Goal: Information Seeking & Learning: Learn about a topic

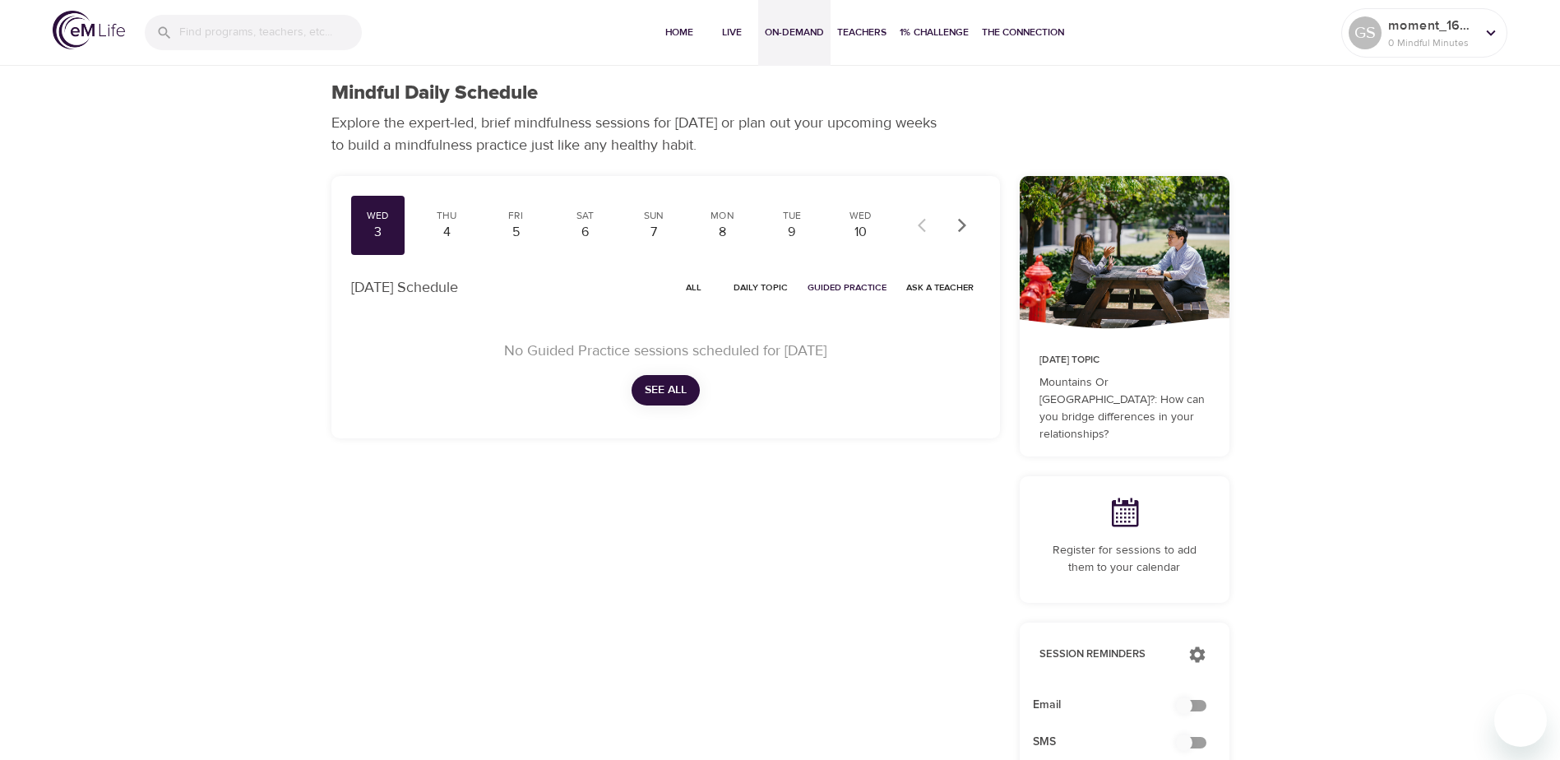
click at [795, 35] on span "On-Demand" at bounding box center [794, 32] width 59 height 17
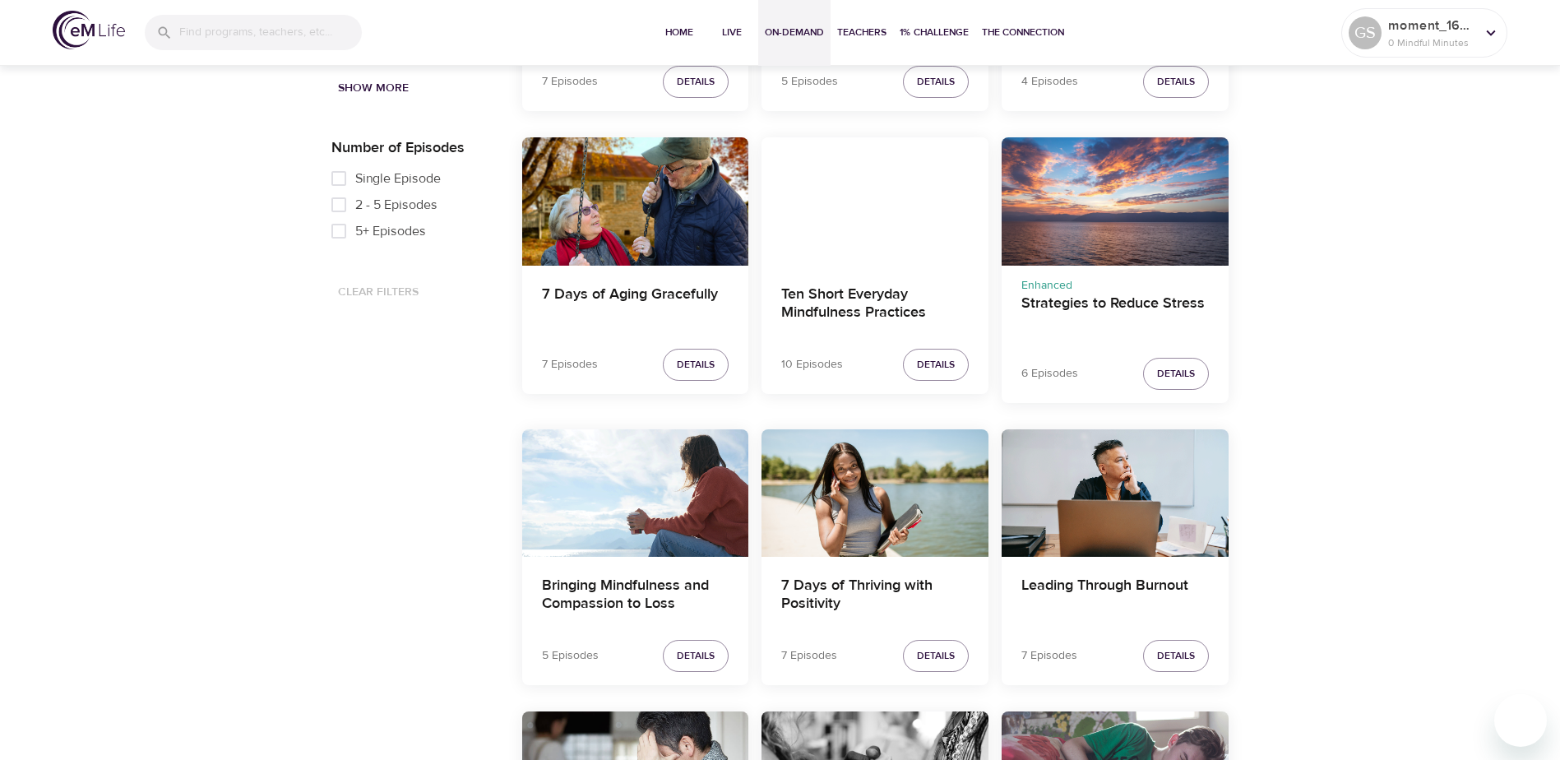
scroll to position [740, 0]
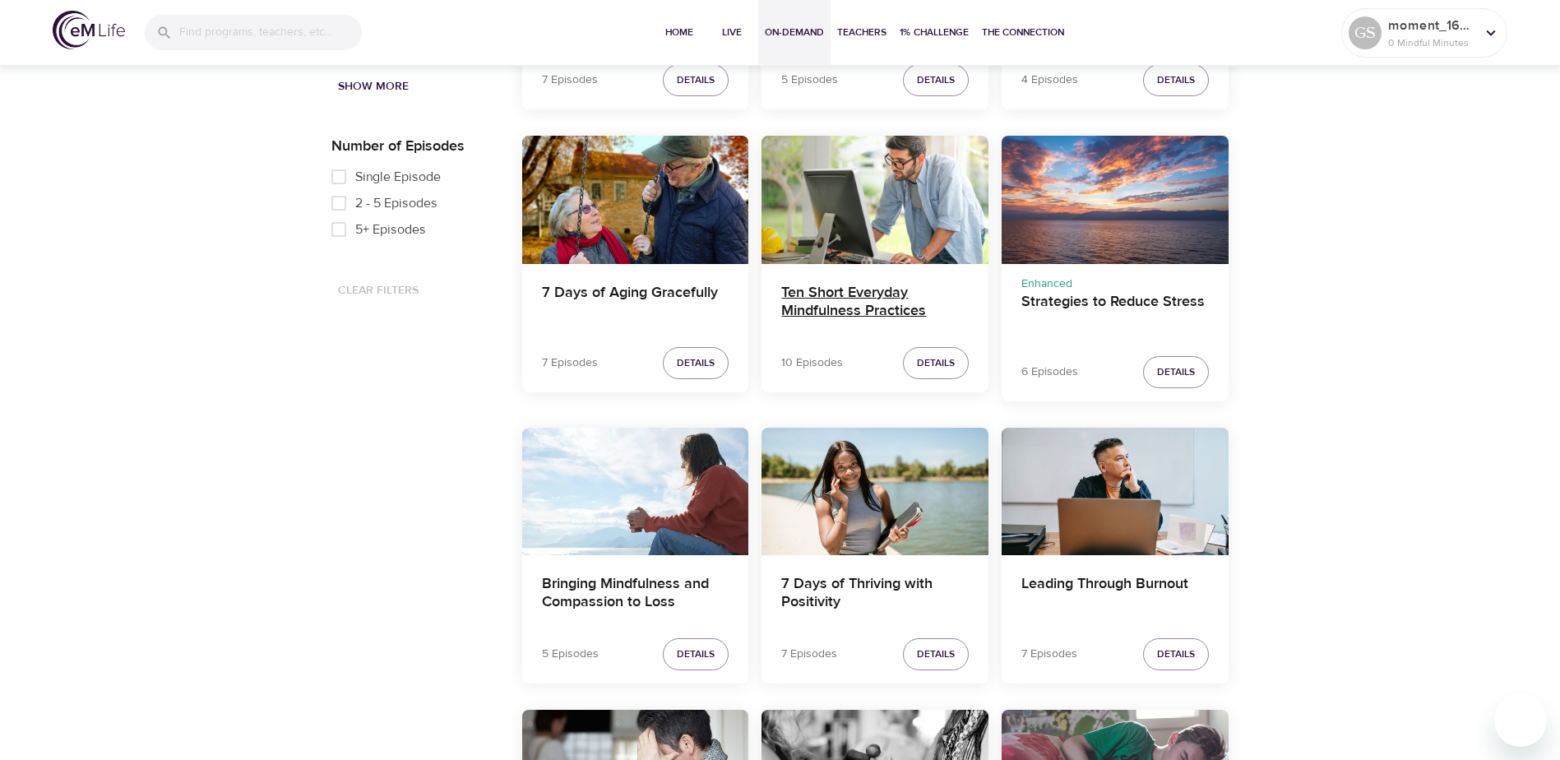
click at [872, 299] on h4 "Ten Short Everyday Mindfulness Practices" at bounding box center [875, 303] width 188 height 39
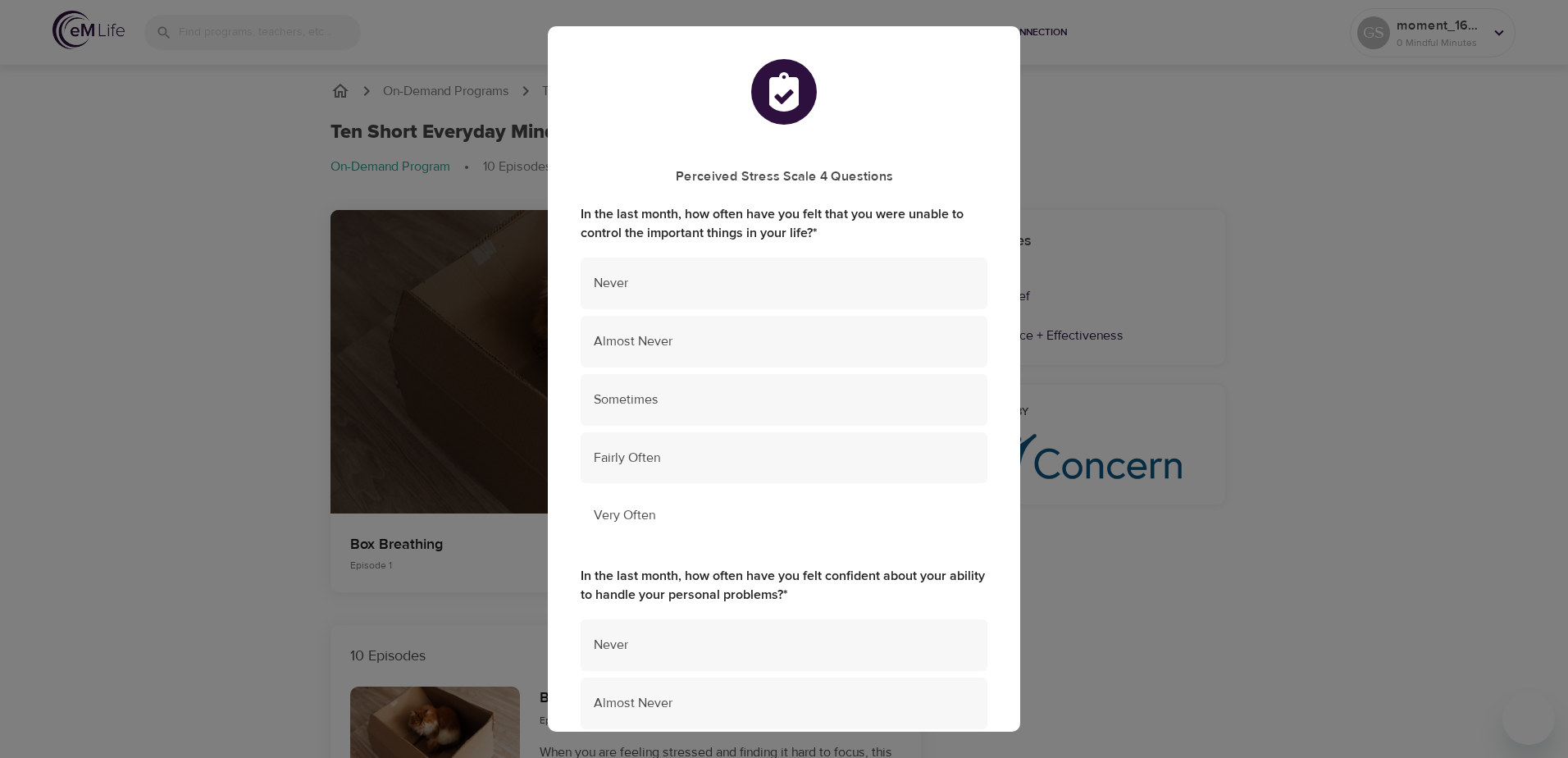
click at [720, 507] on span "Very Often" at bounding box center [784, 516] width 381 height 19
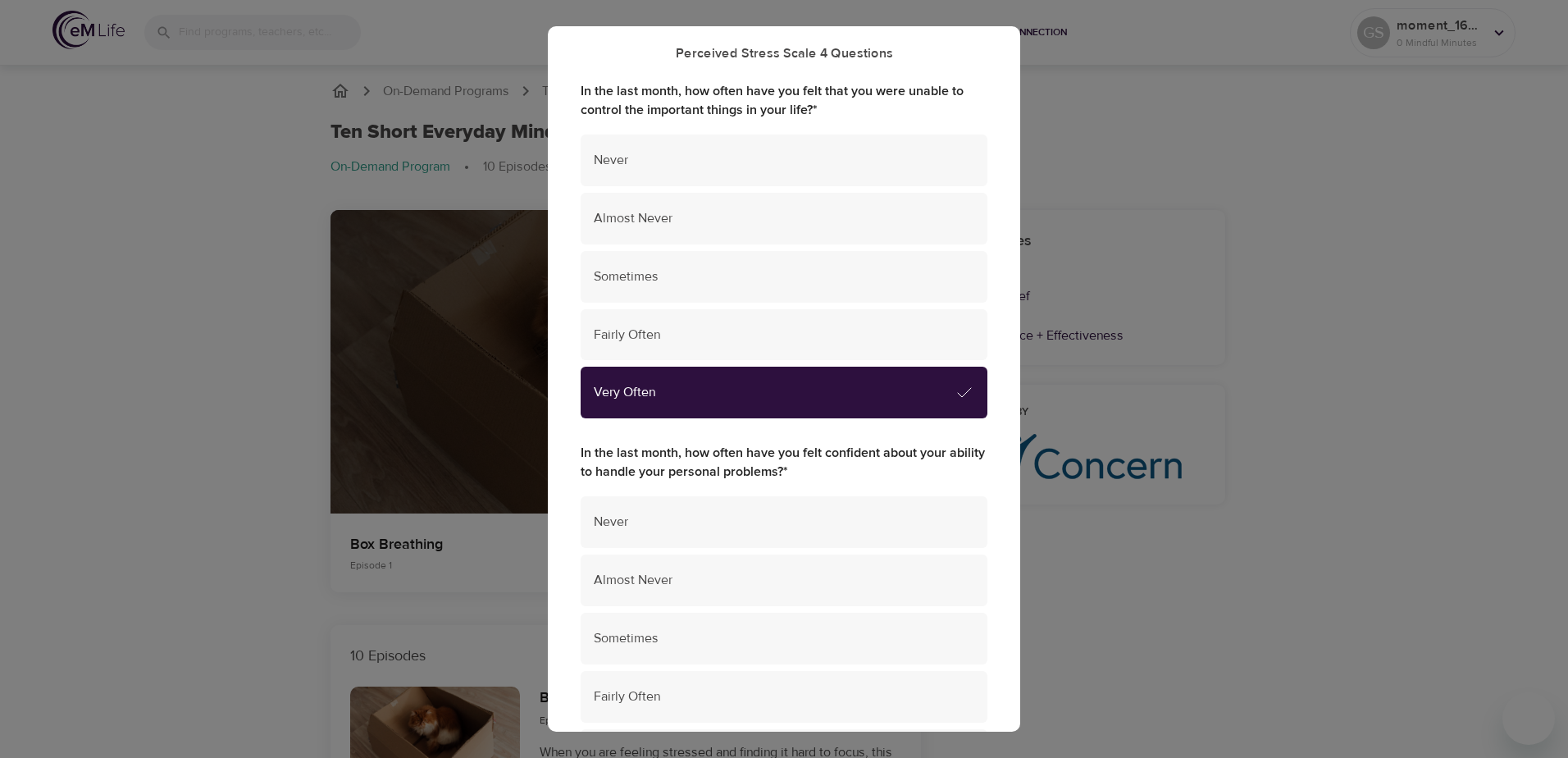
scroll to position [410, 0]
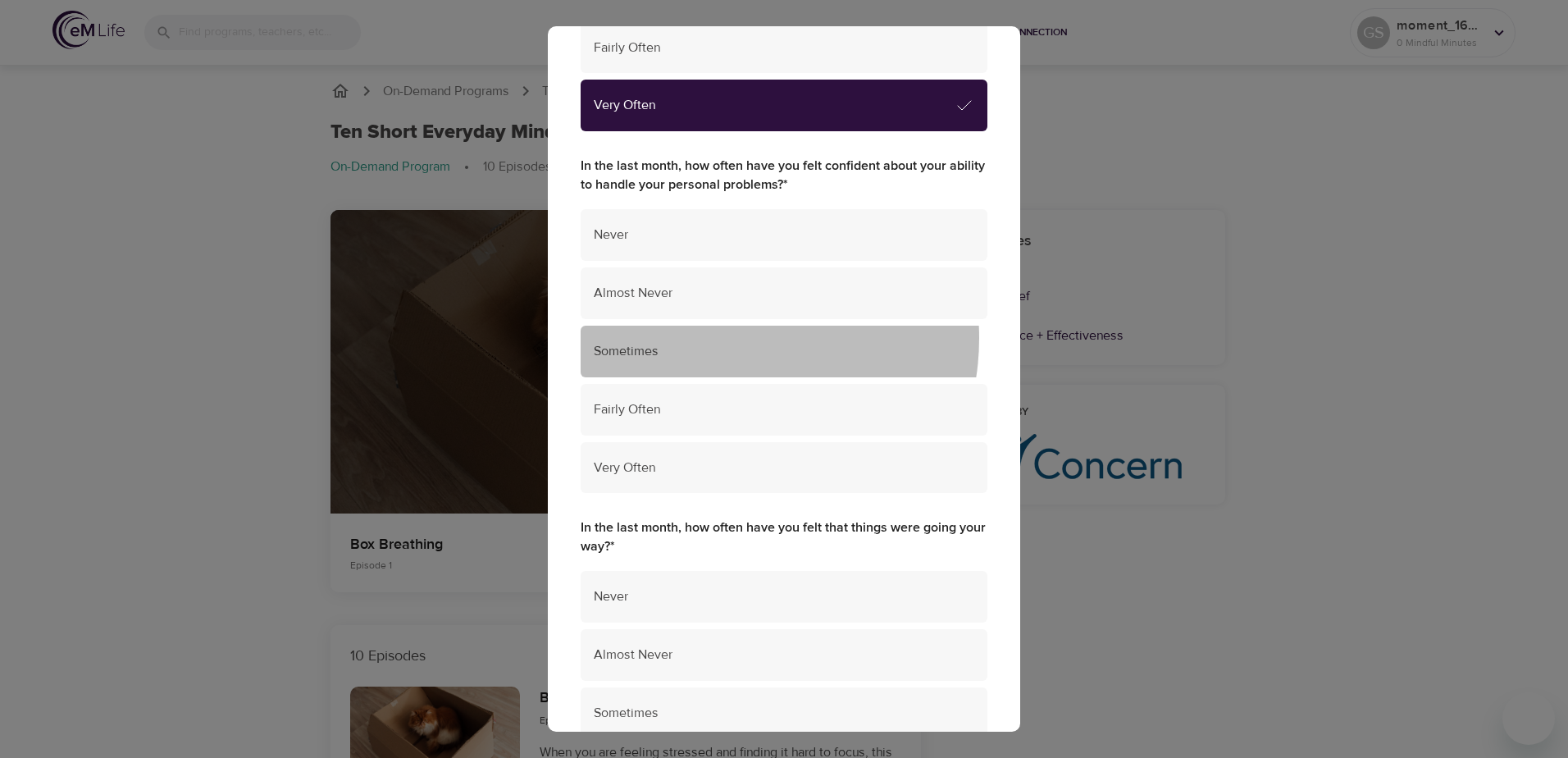
click at [720, 338] on div "Sometimes" at bounding box center [784, 352] width 407 height 52
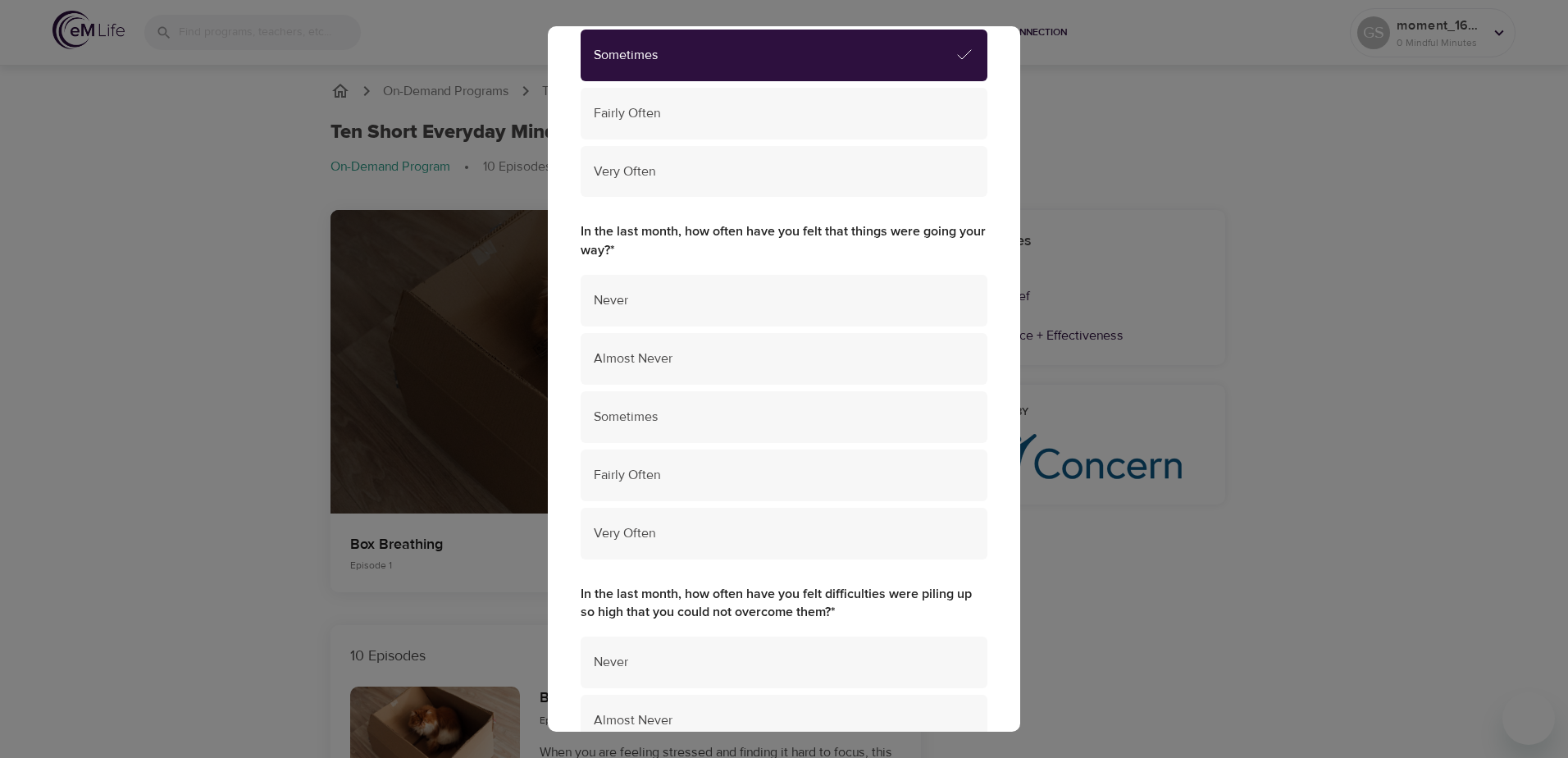
scroll to position [738, 0]
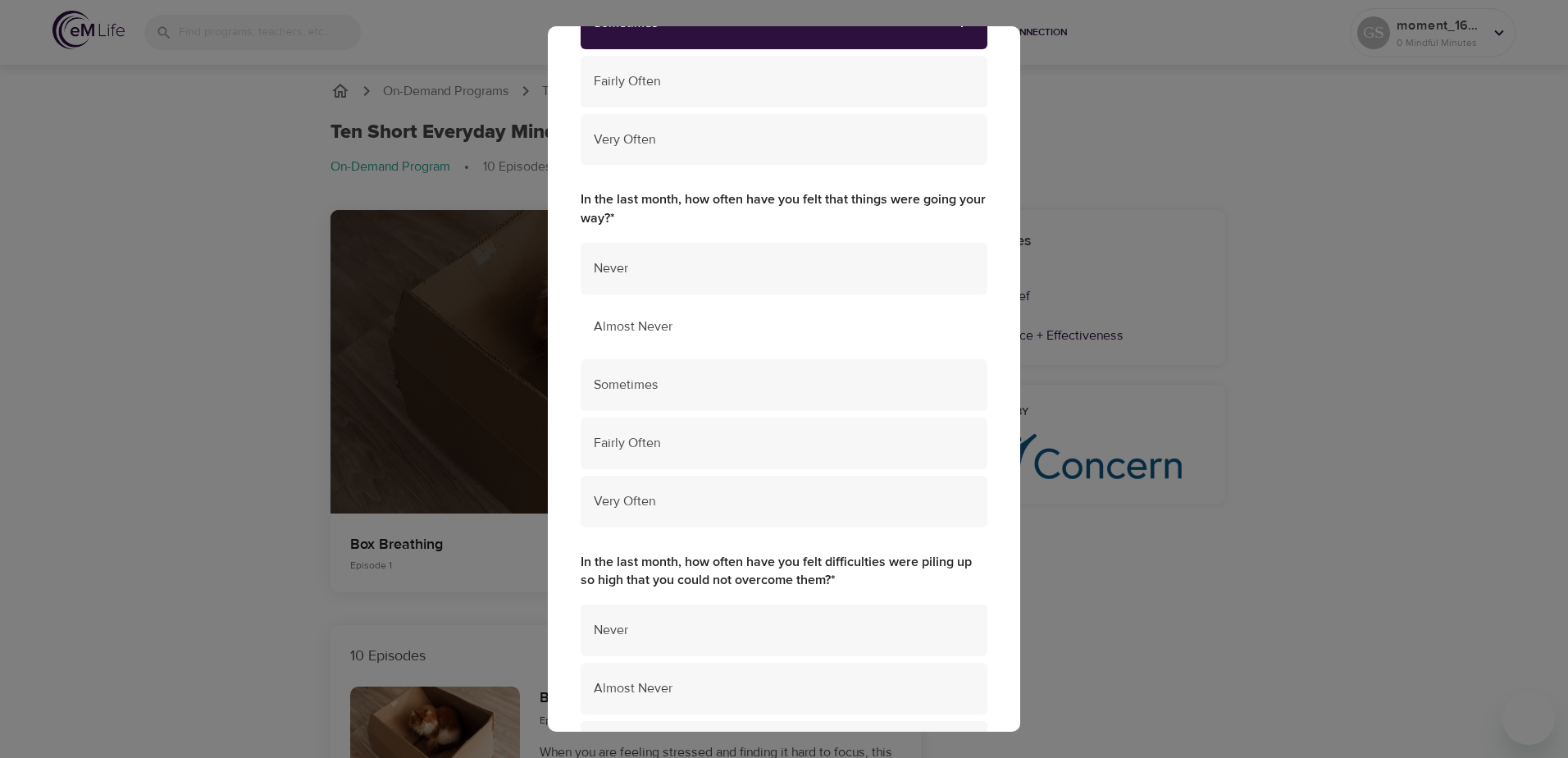
click at [761, 324] on span "Almost Never" at bounding box center [784, 326] width 381 height 19
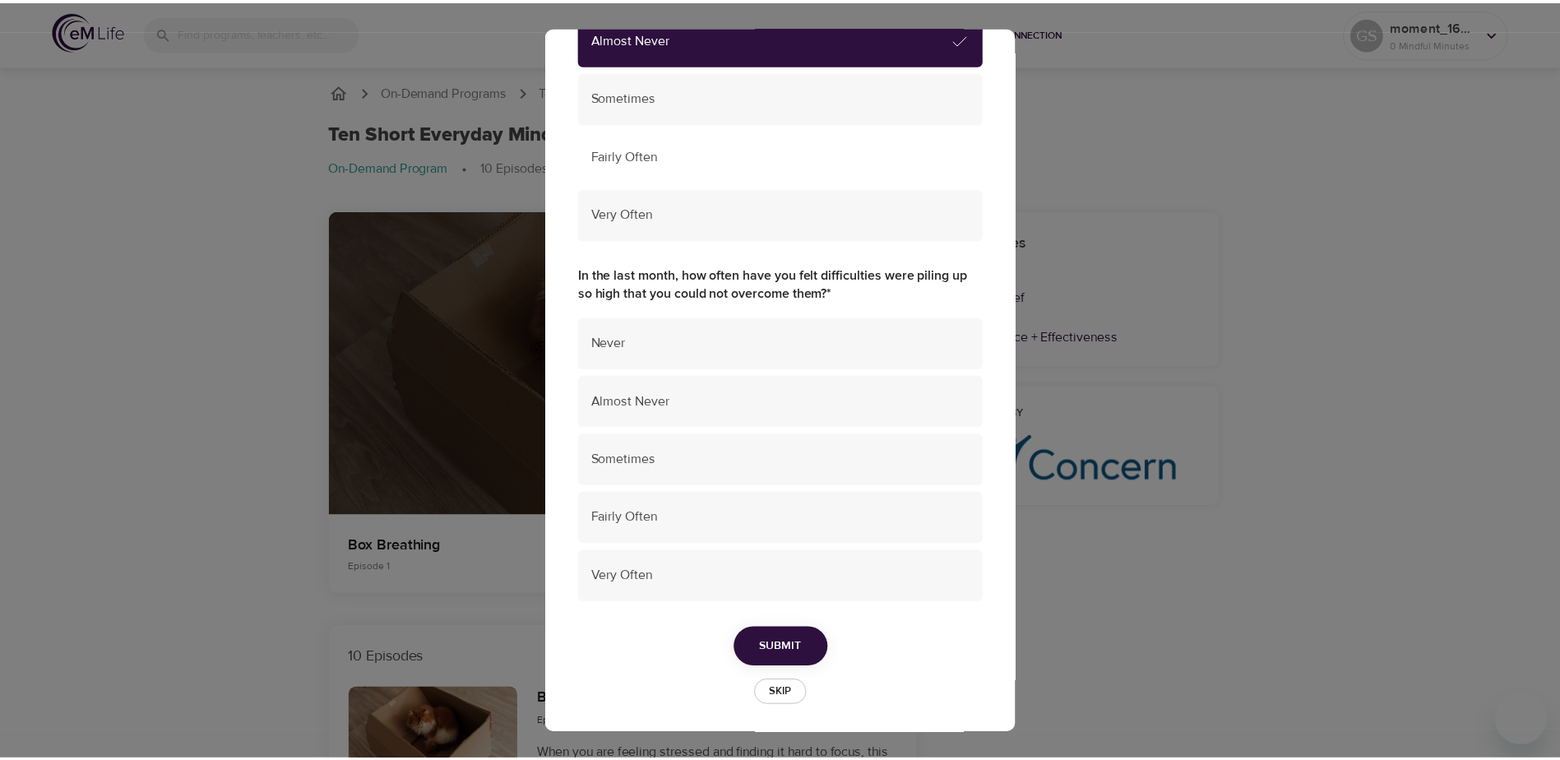
scroll to position [1035, 0]
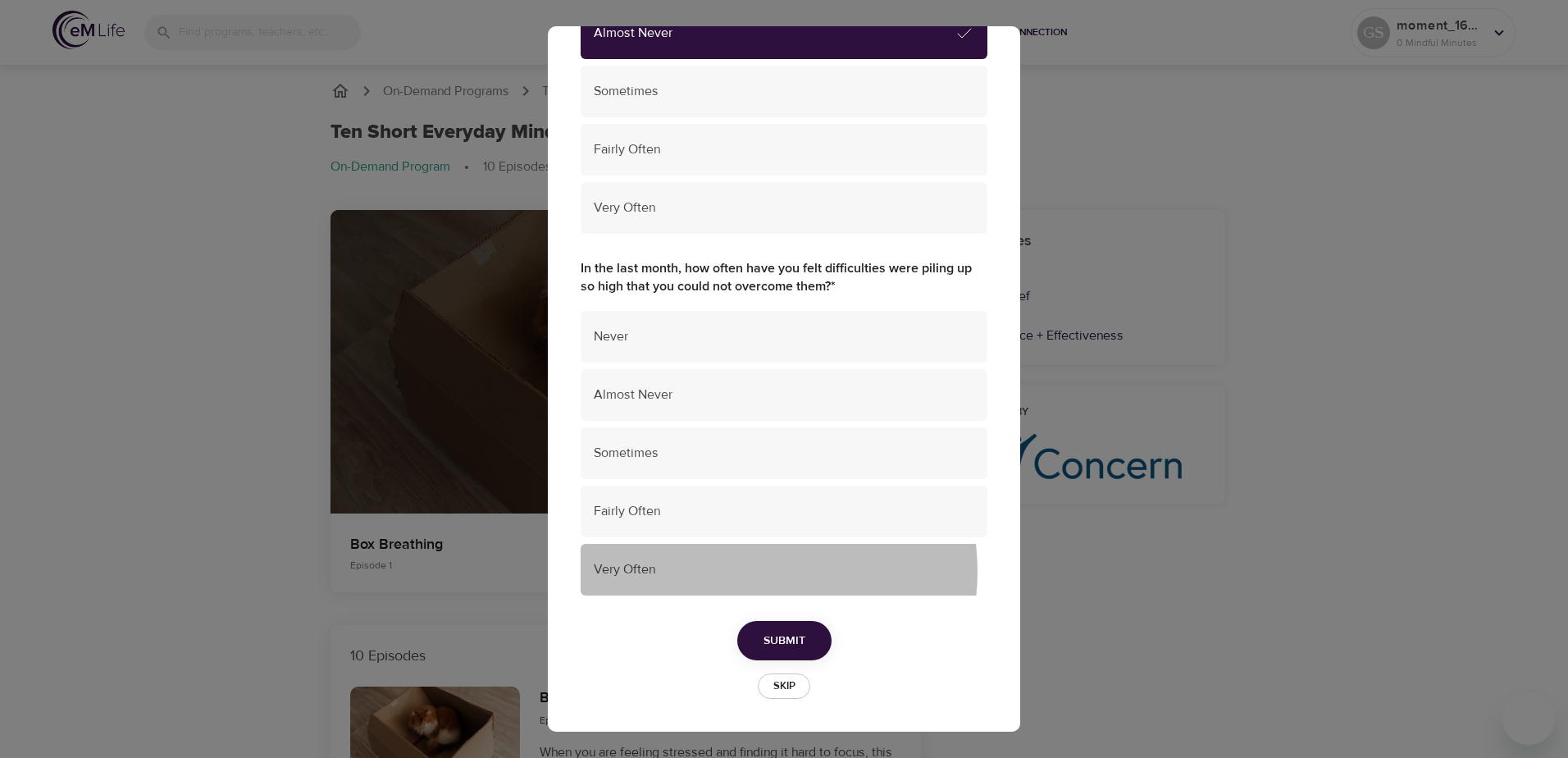
click at [739, 571] on span "Very Often" at bounding box center [784, 569] width 381 height 19
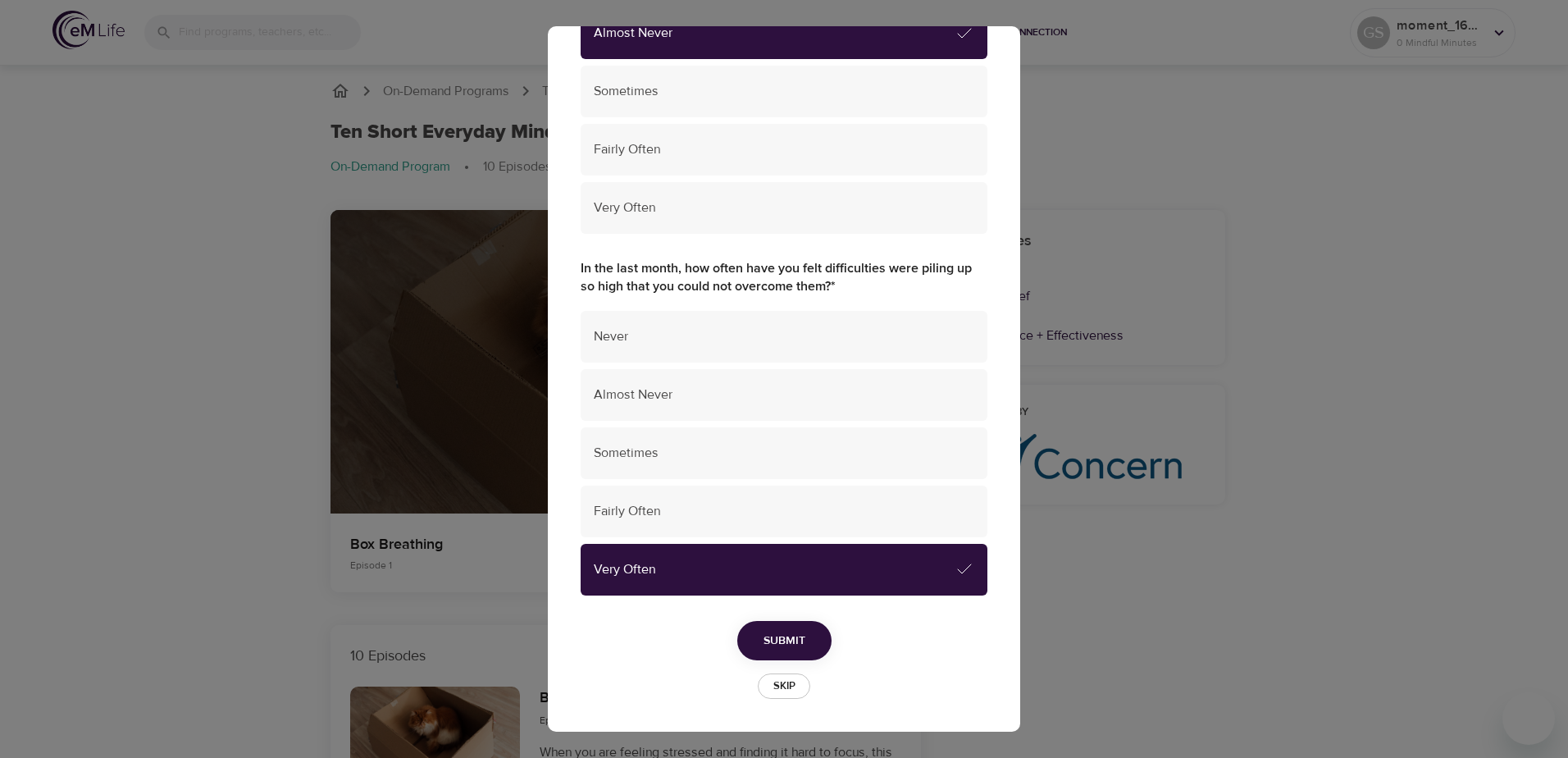
click at [782, 641] on span "Submit" at bounding box center [784, 641] width 42 height 21
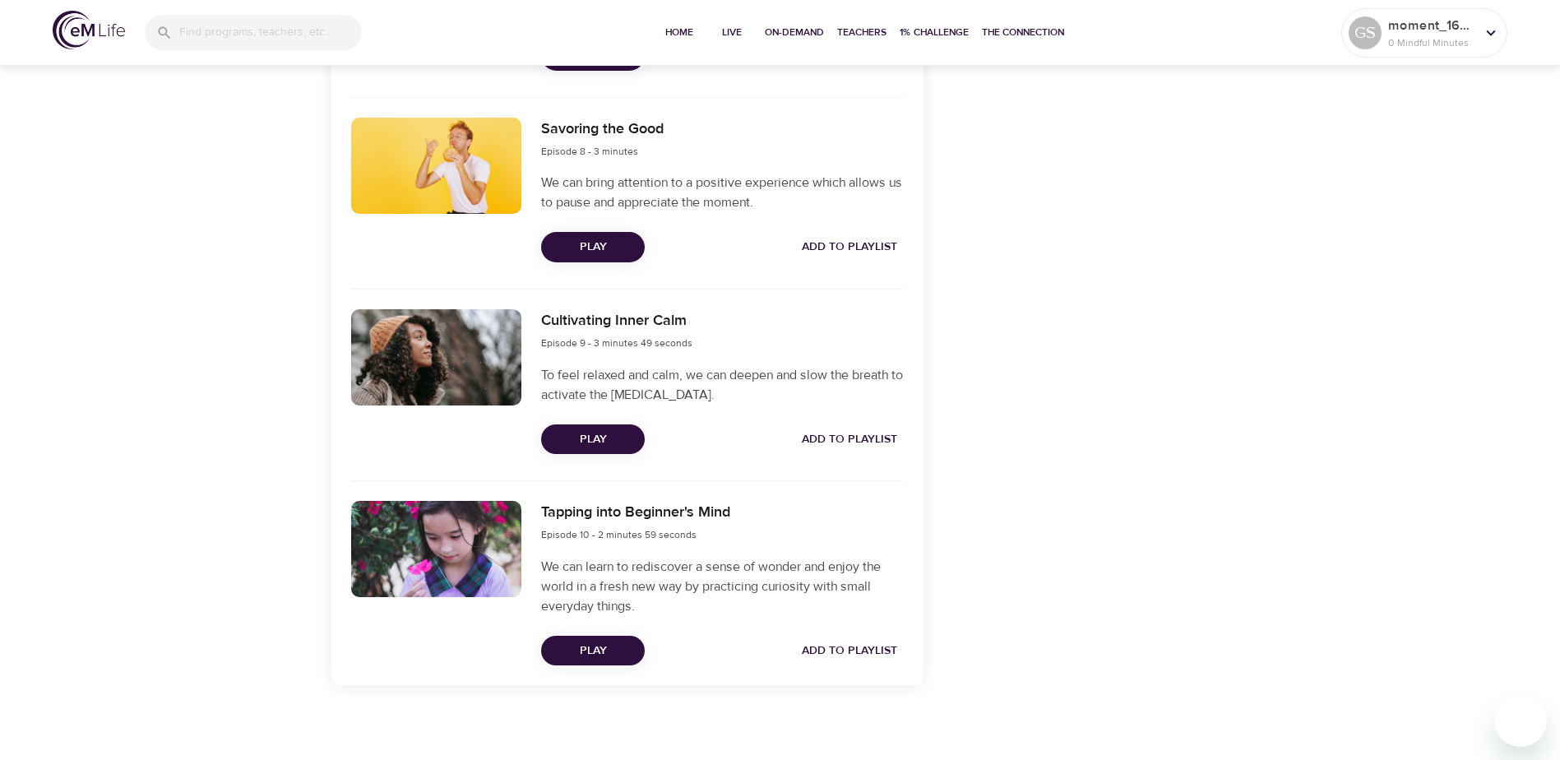
scroll to position [2040, 0]
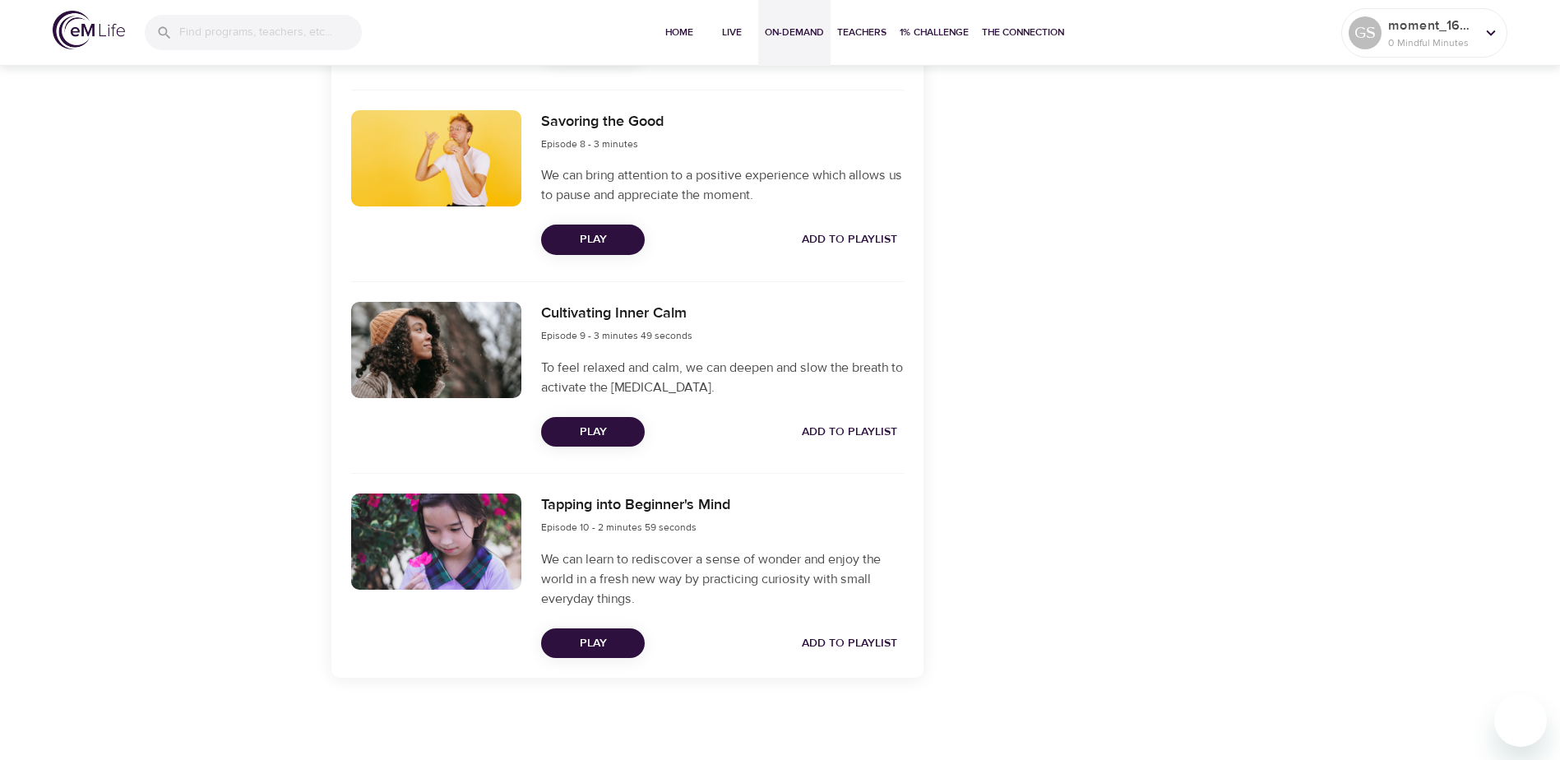
click at [795, 29] on span "On-Demand" at bounding box center [794, 32] width 59 height 17
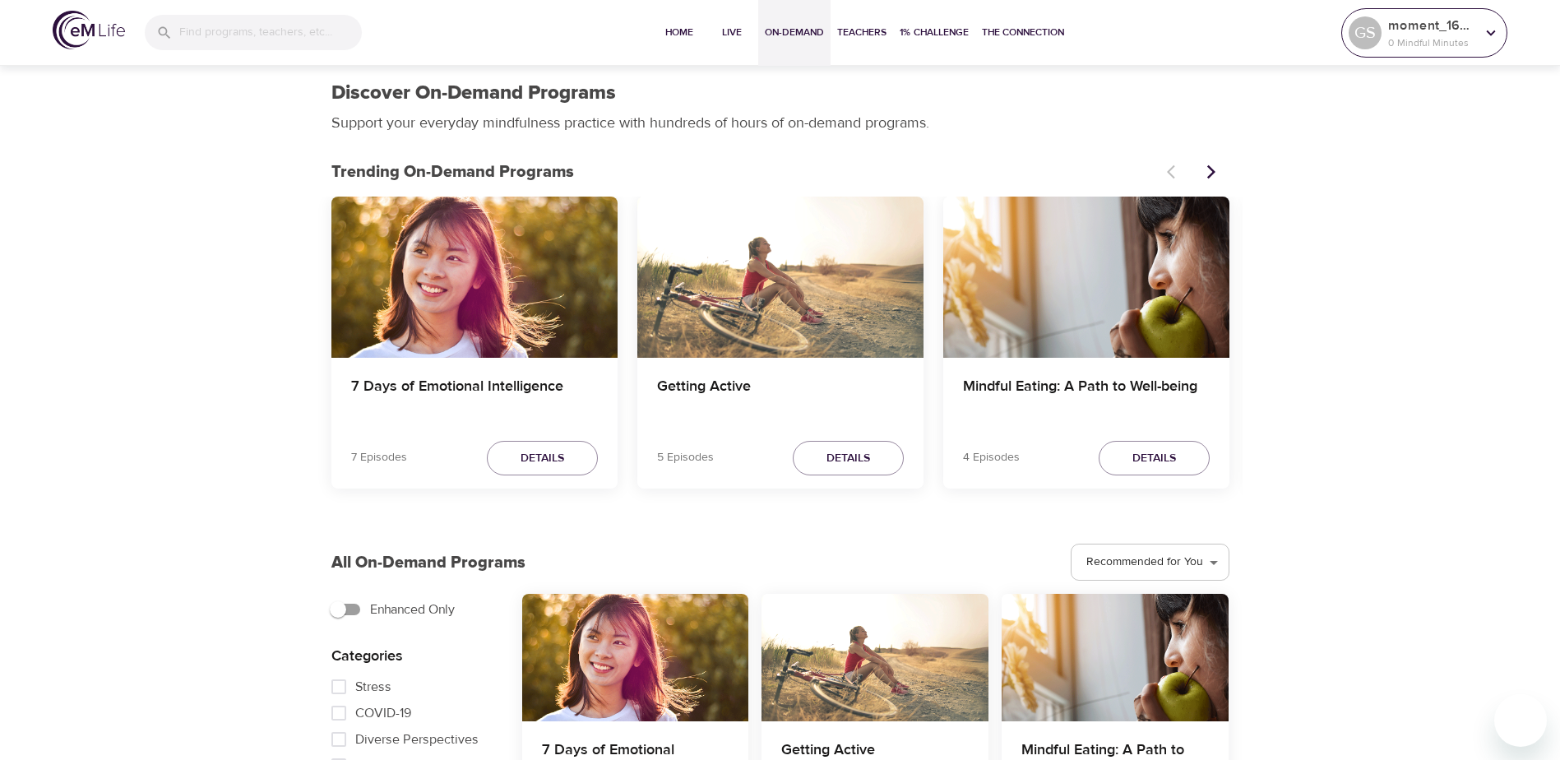
click at [1486, 35] on icon at bounding box center [1491, 33] width 18 height 18
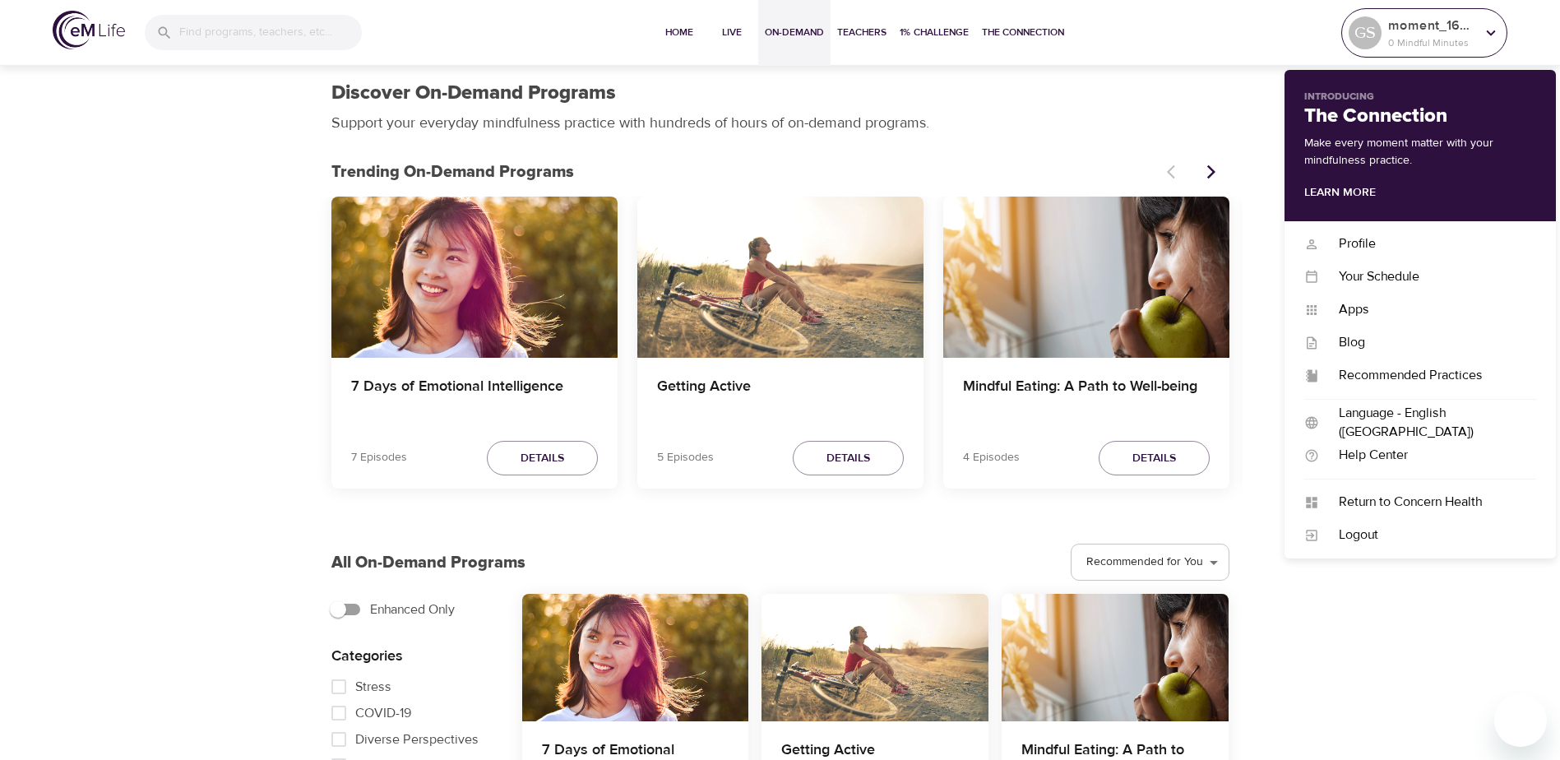
click at [1494, 30] on icon at bounding box center [1491, 33] width 18 height 18
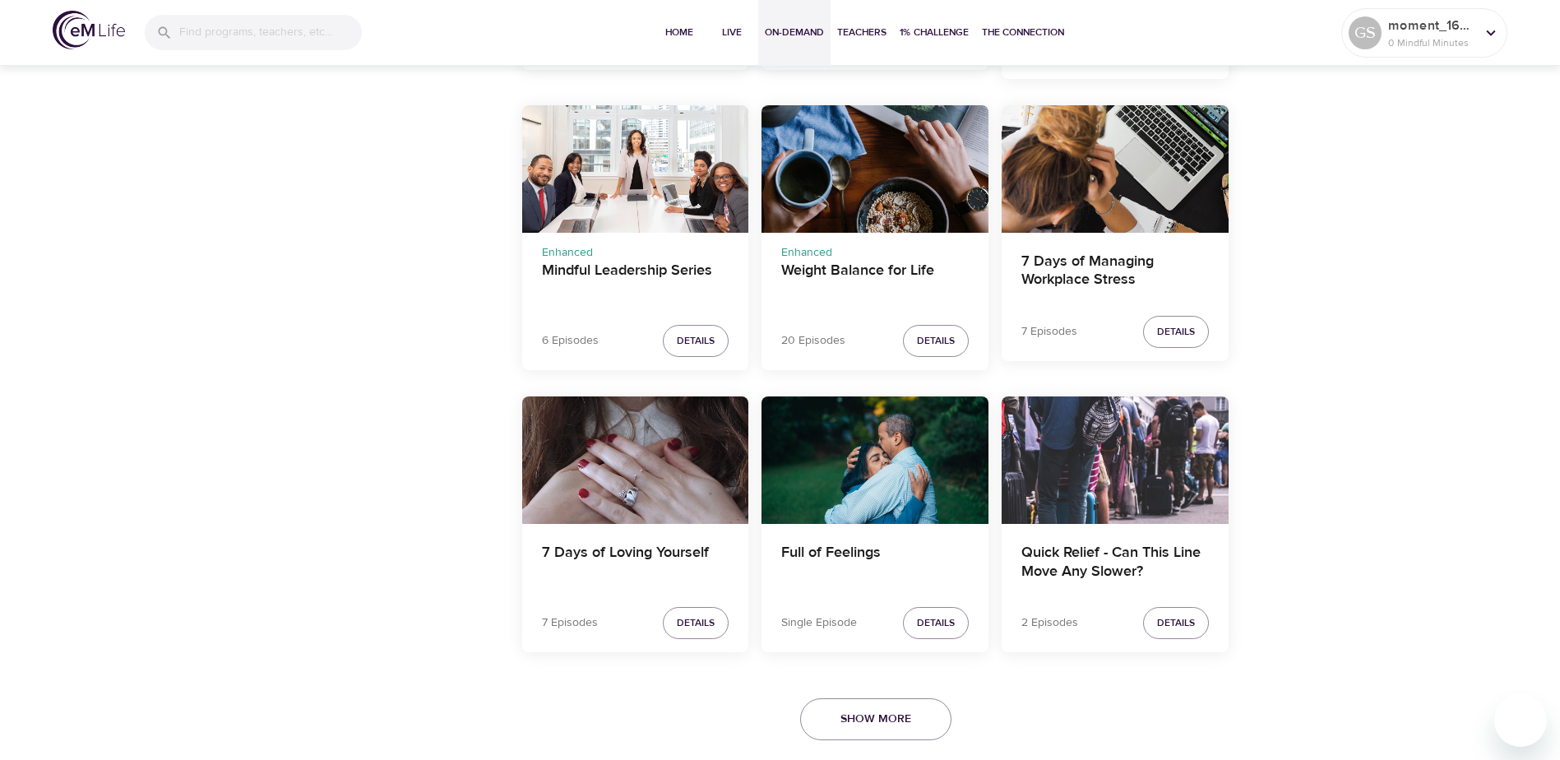
scroll to position [2792, 0]
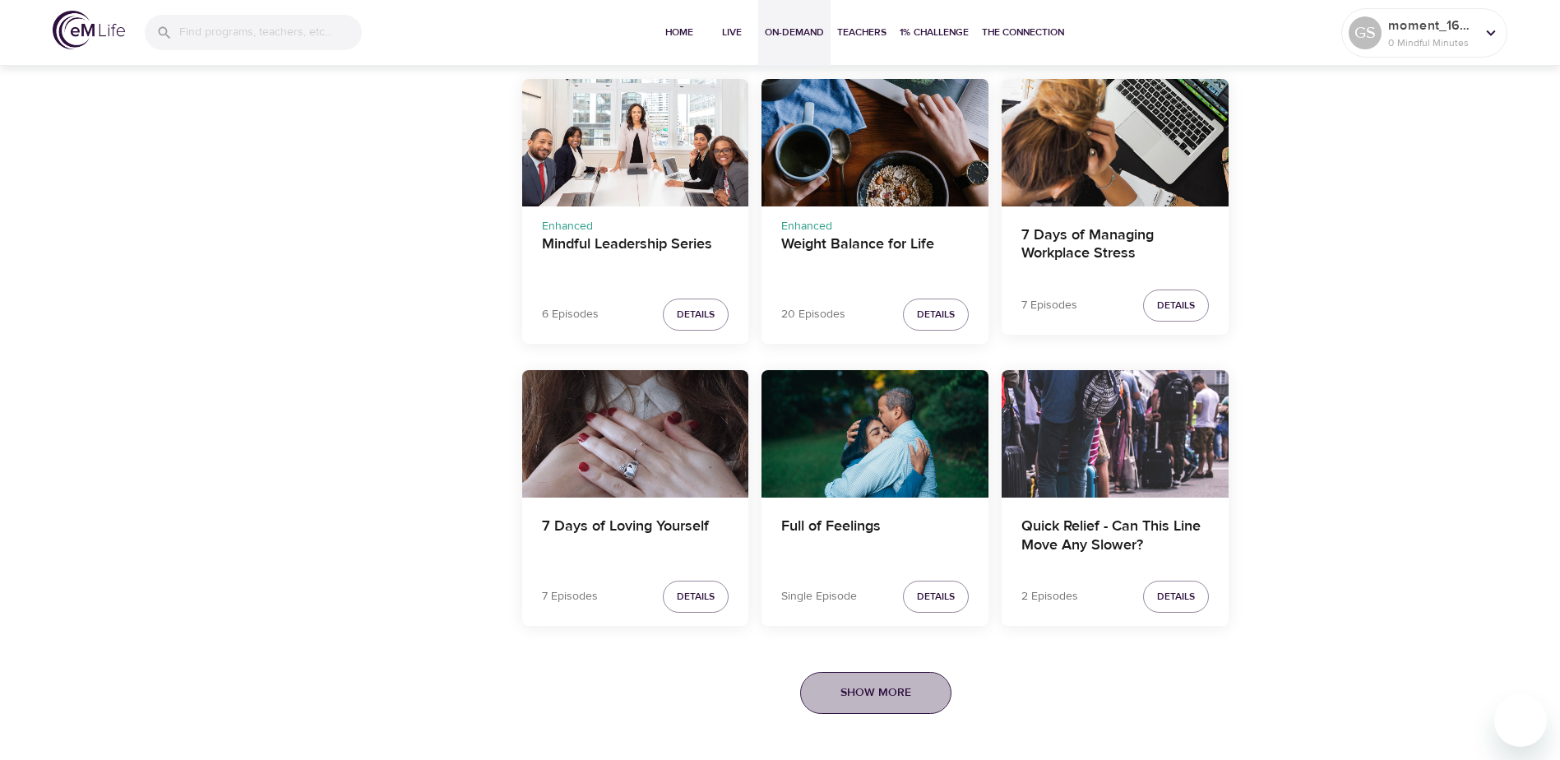
click at [849, 686] on span "Show More" at bounding box center [876, 693] width 71 height 21
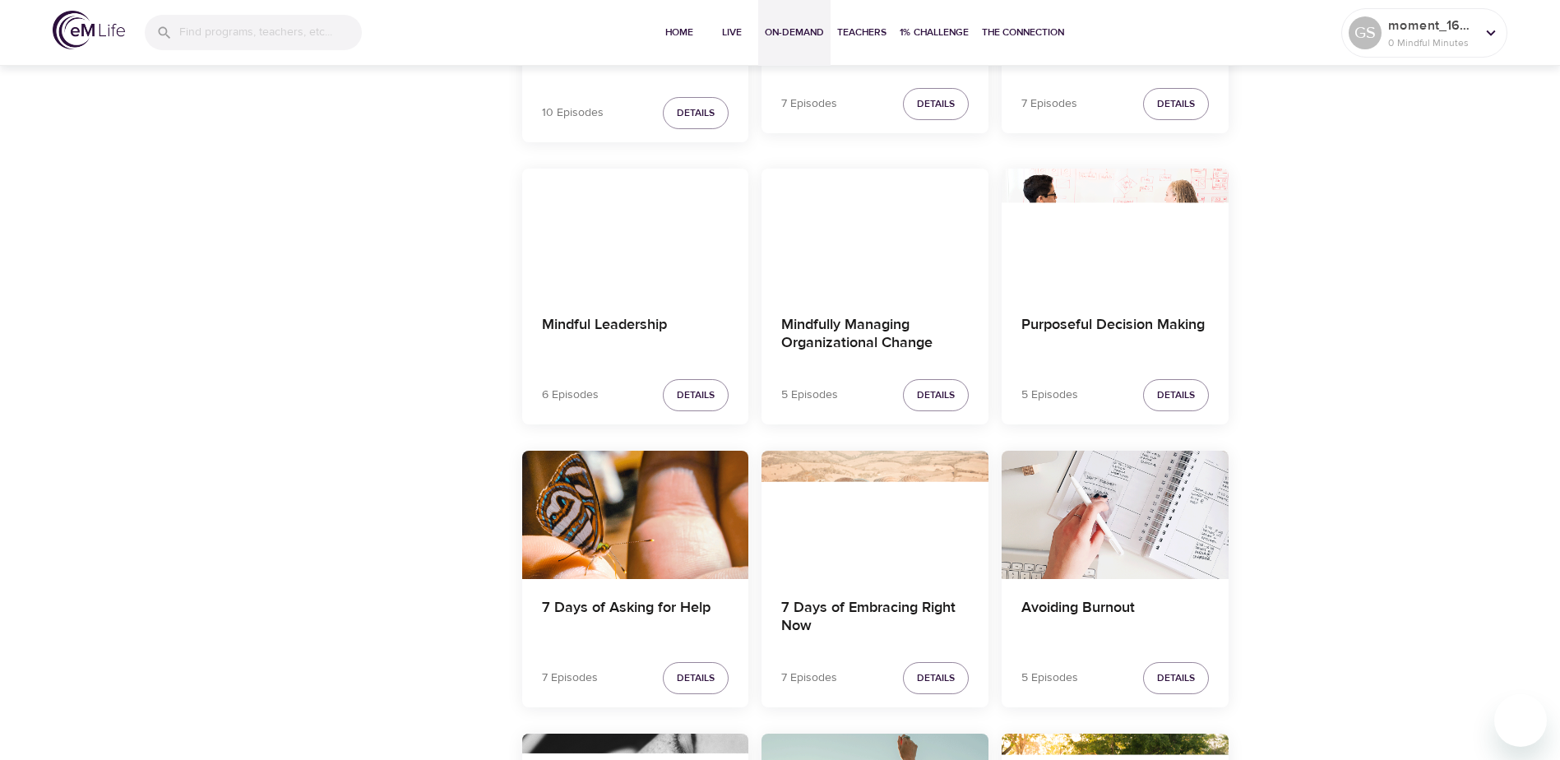
scroll to position [5260, 0]
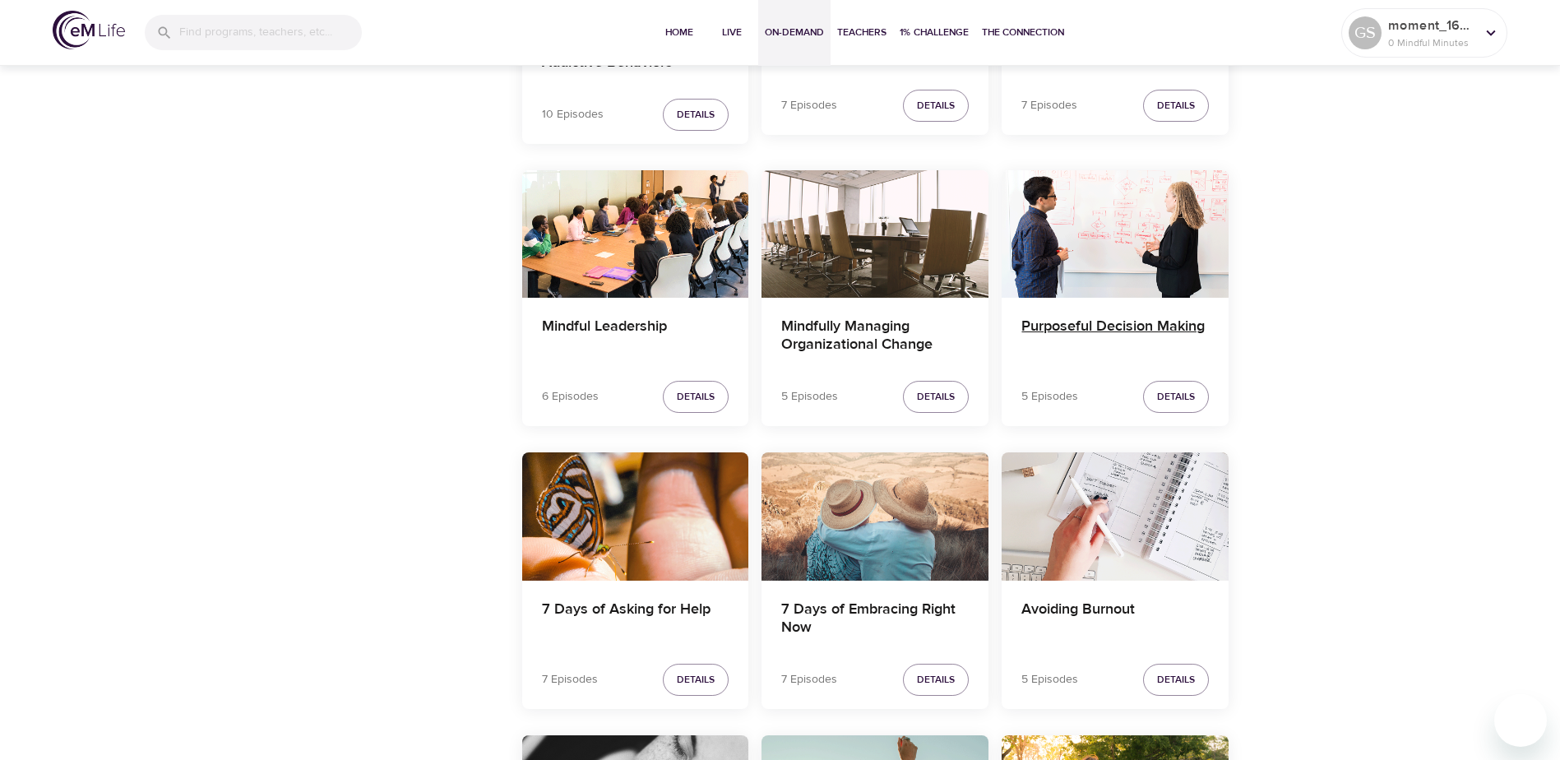
click at [1104, 332] on h4 "Purposeful Decision Making" at bounding box center [1116, 337] width 188 height 39
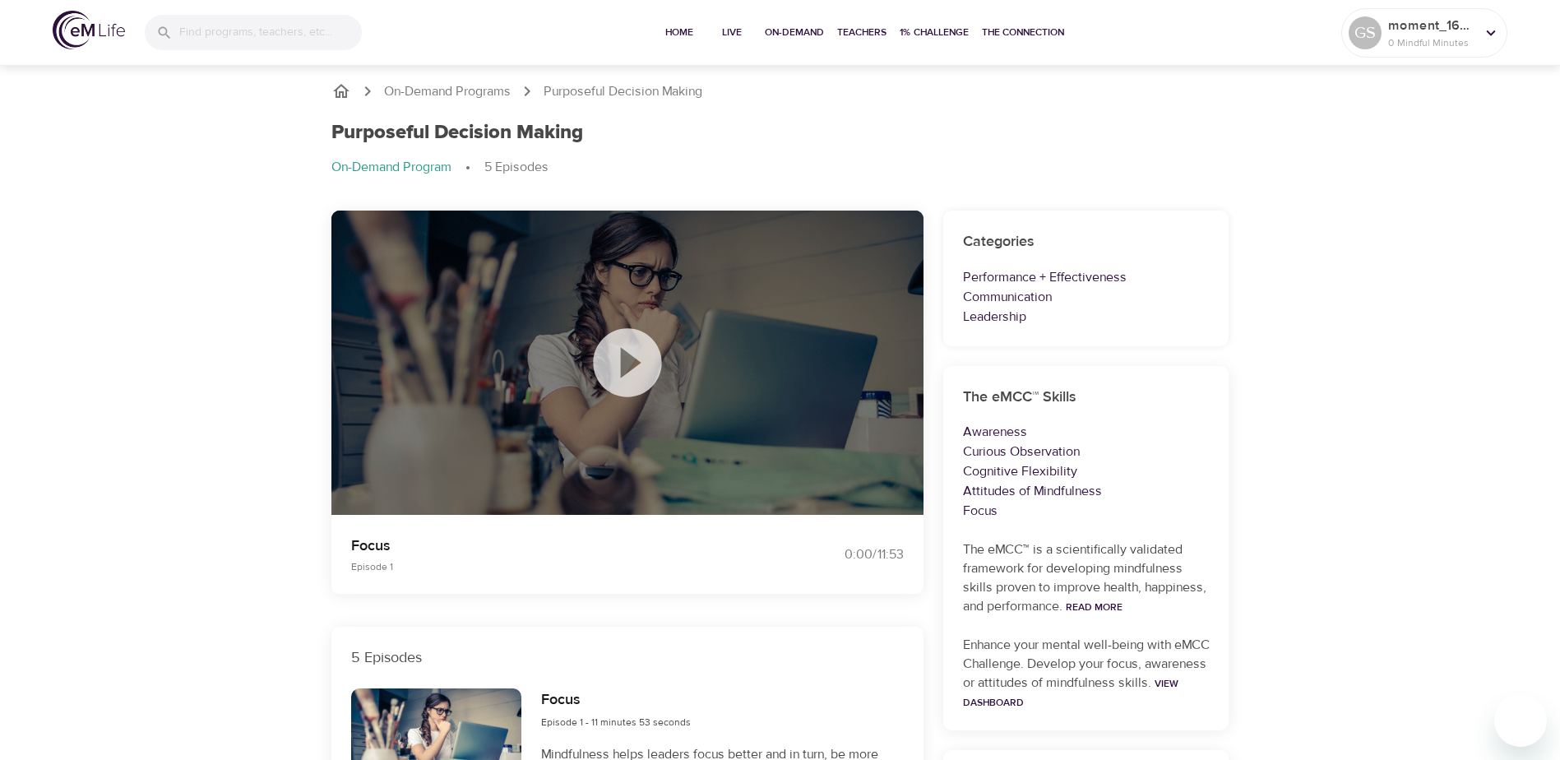
click at [343, 91] on icon "breadcrumb" at bounding box center [341, 91] width 16 height 14
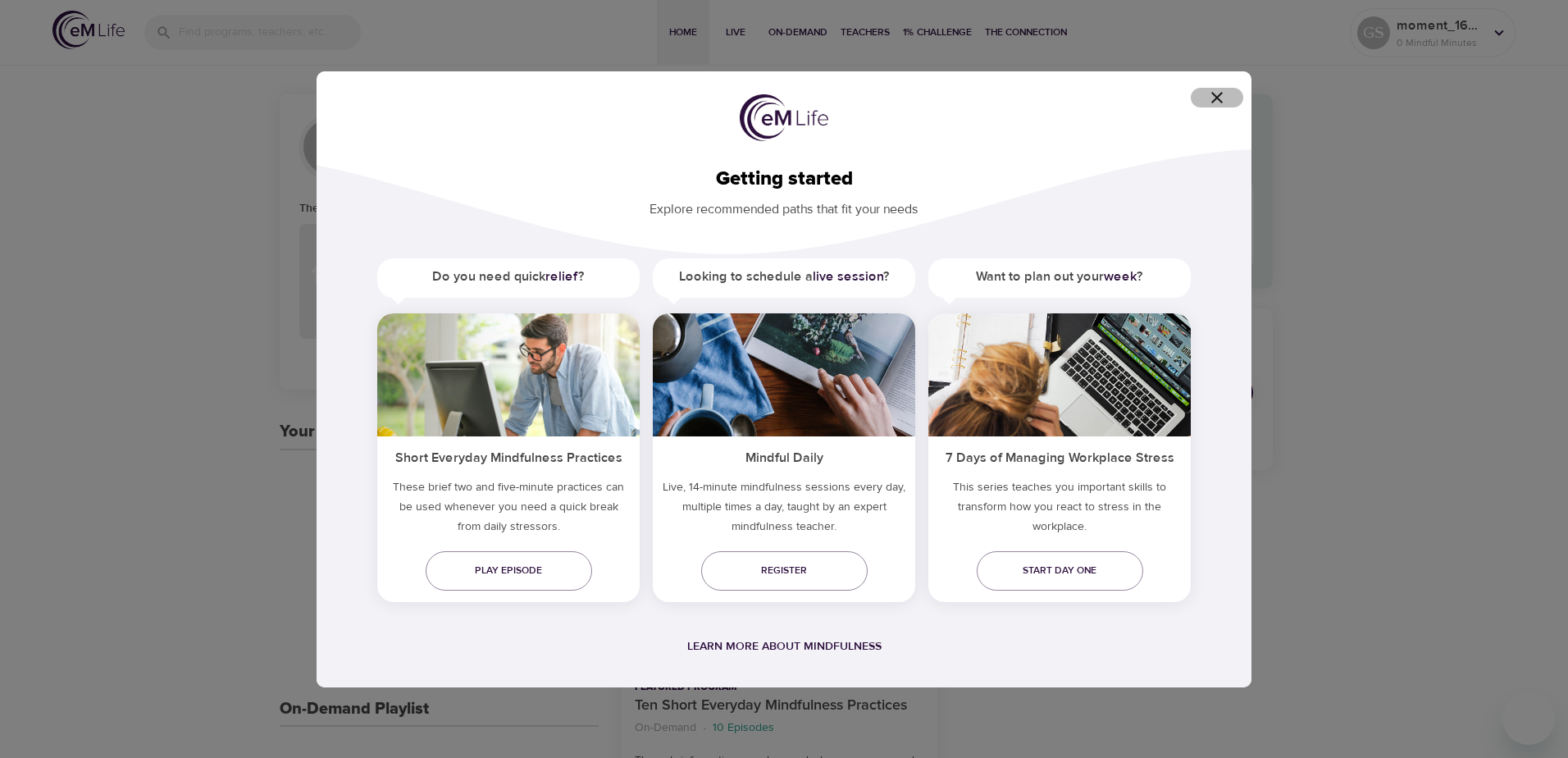
click at [1225, 93] on icon "button" at bounding box center [1217, 98] width 20 height 20
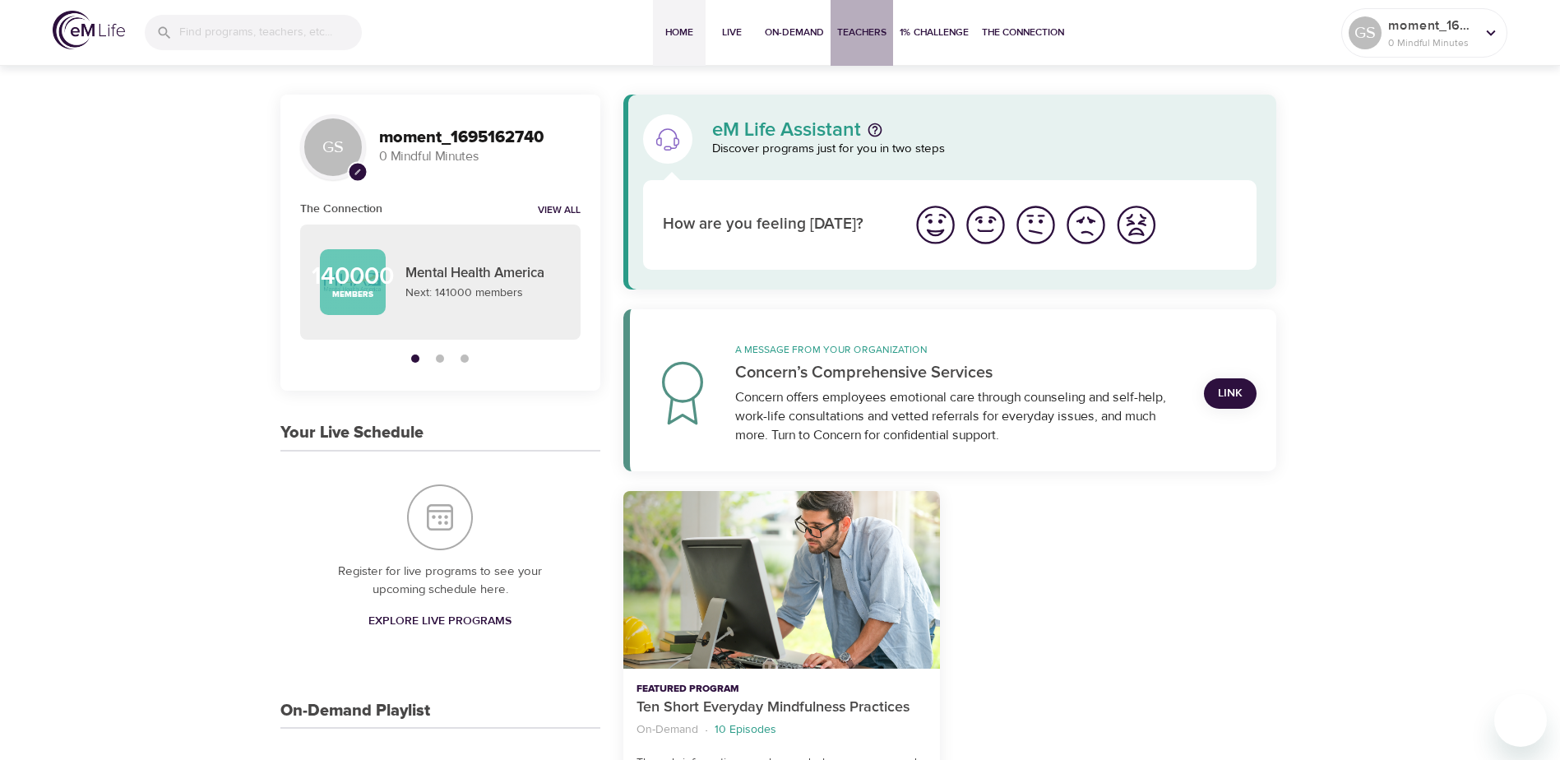
click at [869, 23] on button "Teachers" at bounding box center [862, 33] width 63 height 66
